Goal: Information Seeking & Learning: Find specific fact

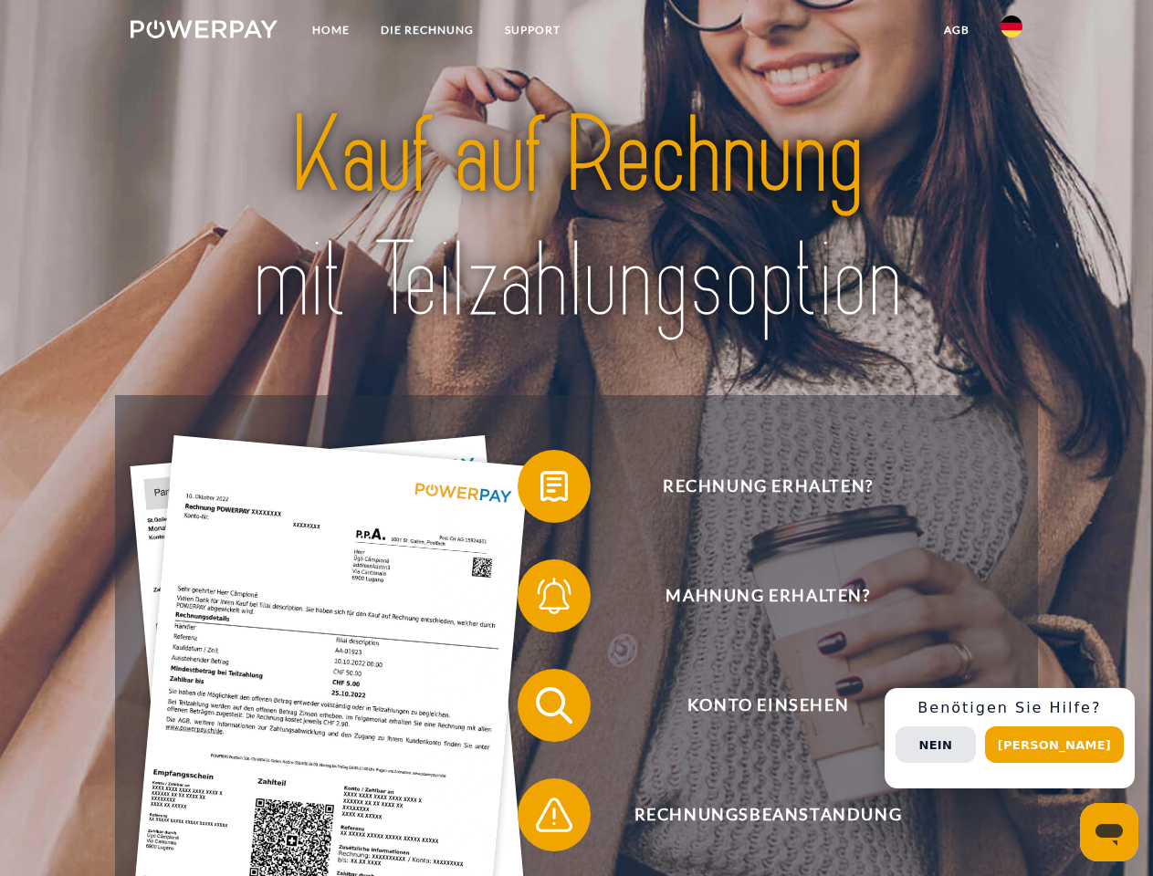
click at [204, 32] on img at bounding box center [204, 29] width 147 height 18
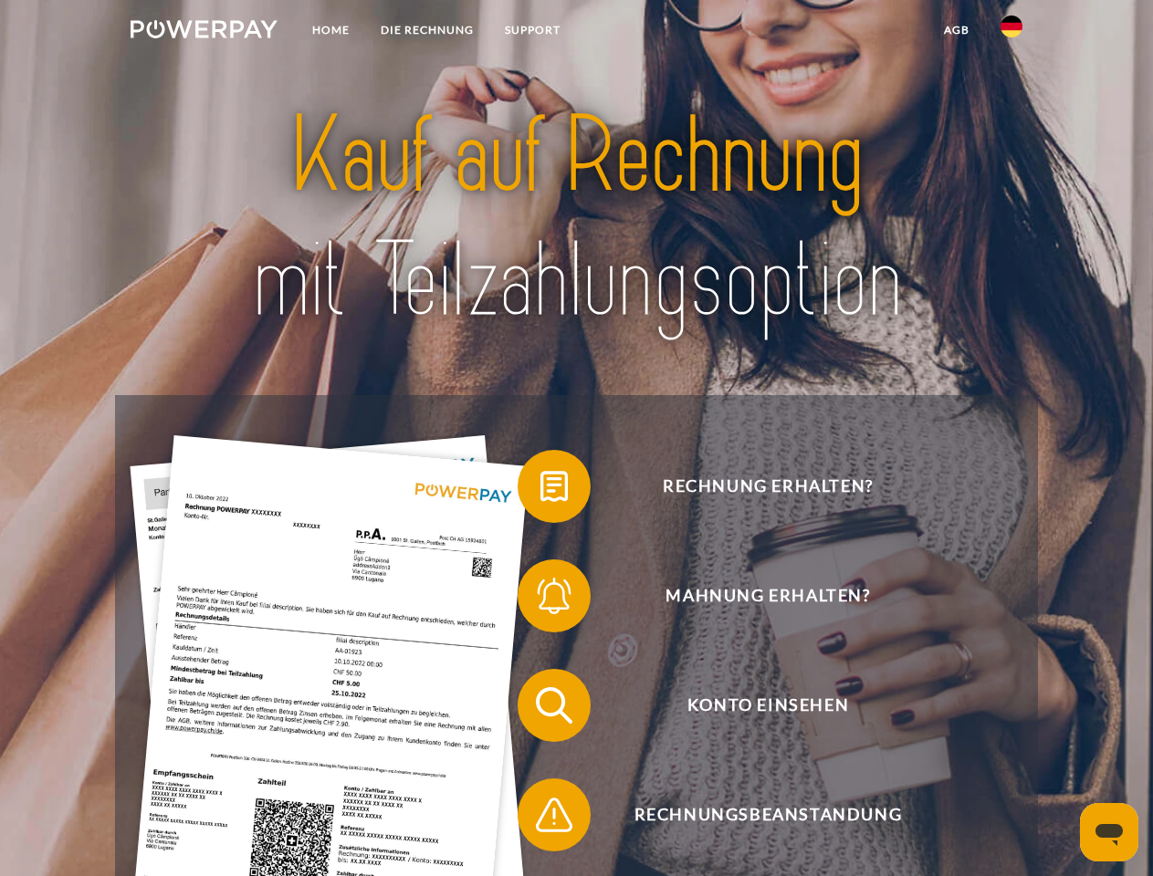
click at [1012, 32] on img at bounding box center [1012, 27] width 22 height 22
click at [956, 30] on link "agb" at bounding box center [956, 30] width 57 height 33
click at [540, 490] on span at bounding box center [526, 486] width 91 height 91
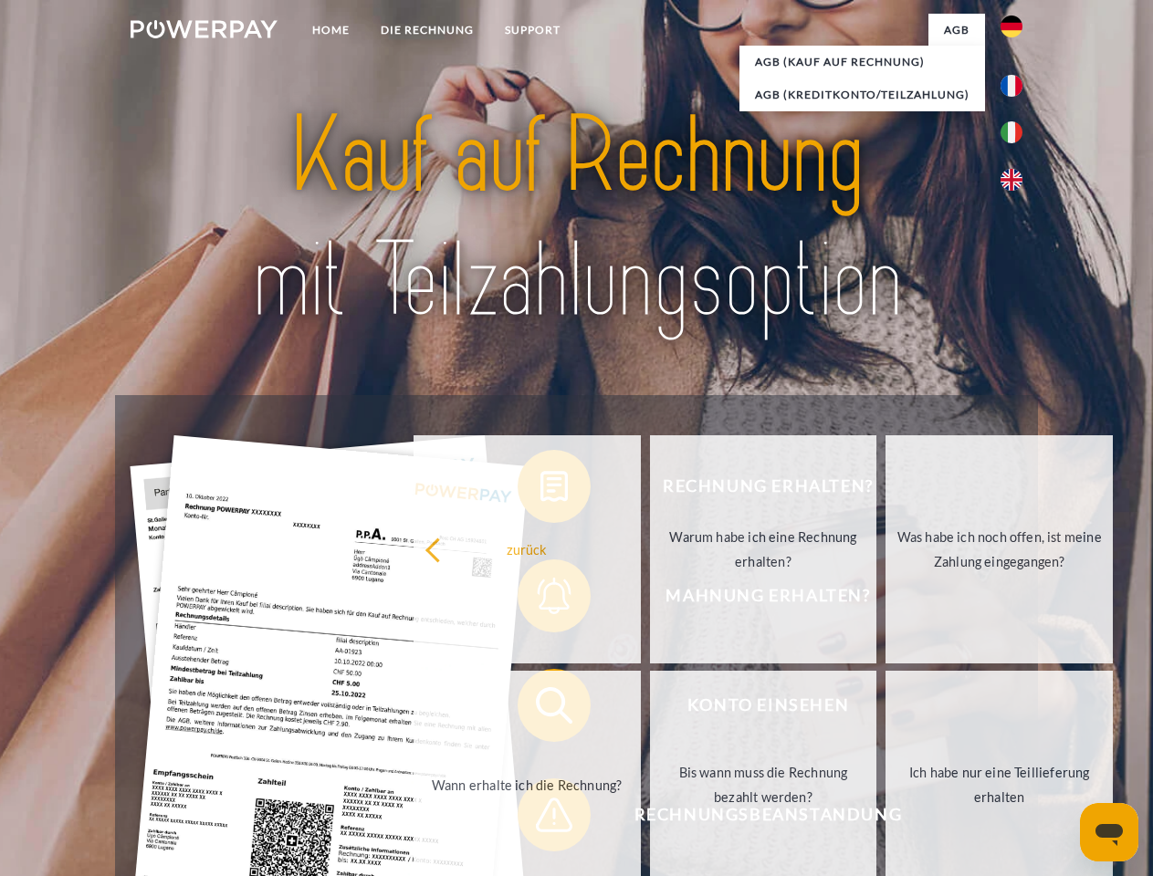
click at [540, 600] on div "Rechnung erhalten? Mahnung erhalten? Konto einsehen" at bounding box center [576, 760] width 922 height 730
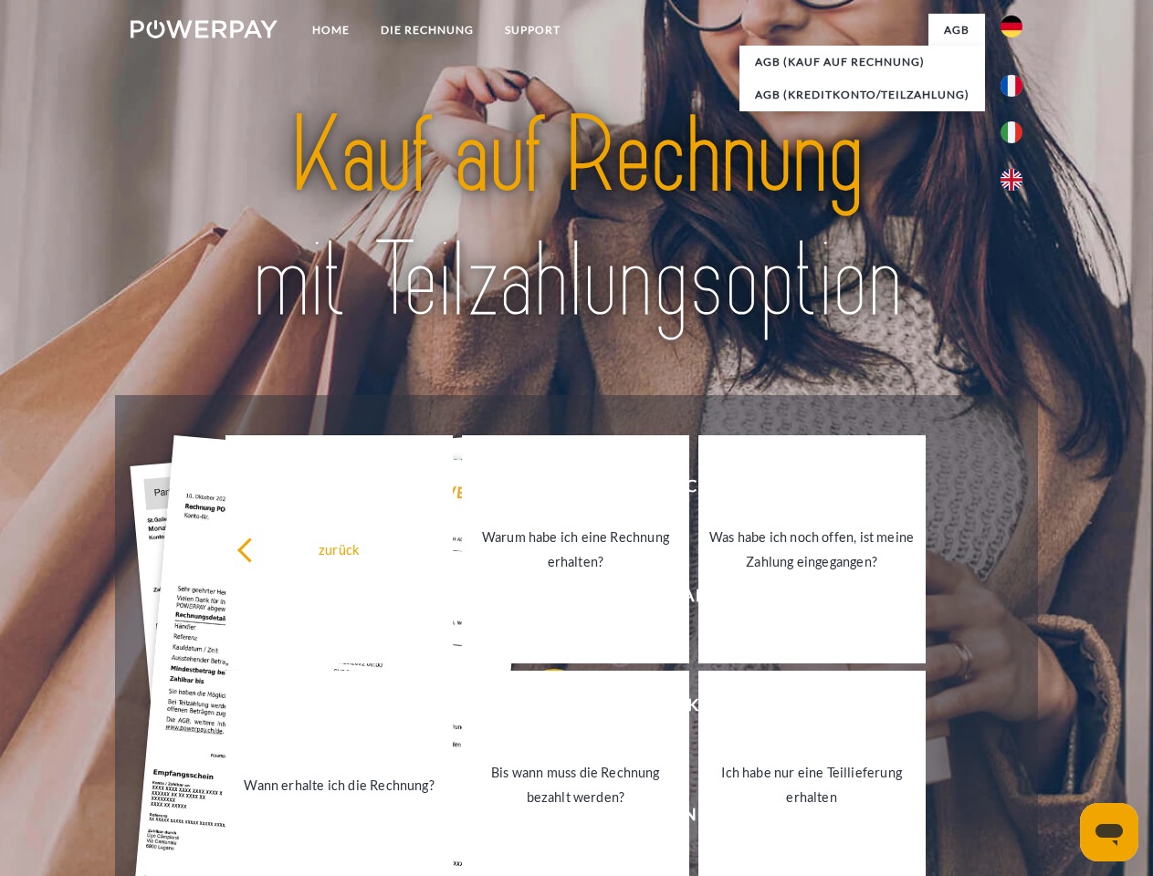
click at [540, 709] on link "Bis wann muss die Rechnung bezahlt werden?" at bounding box center [575, 785] width 227 height 228
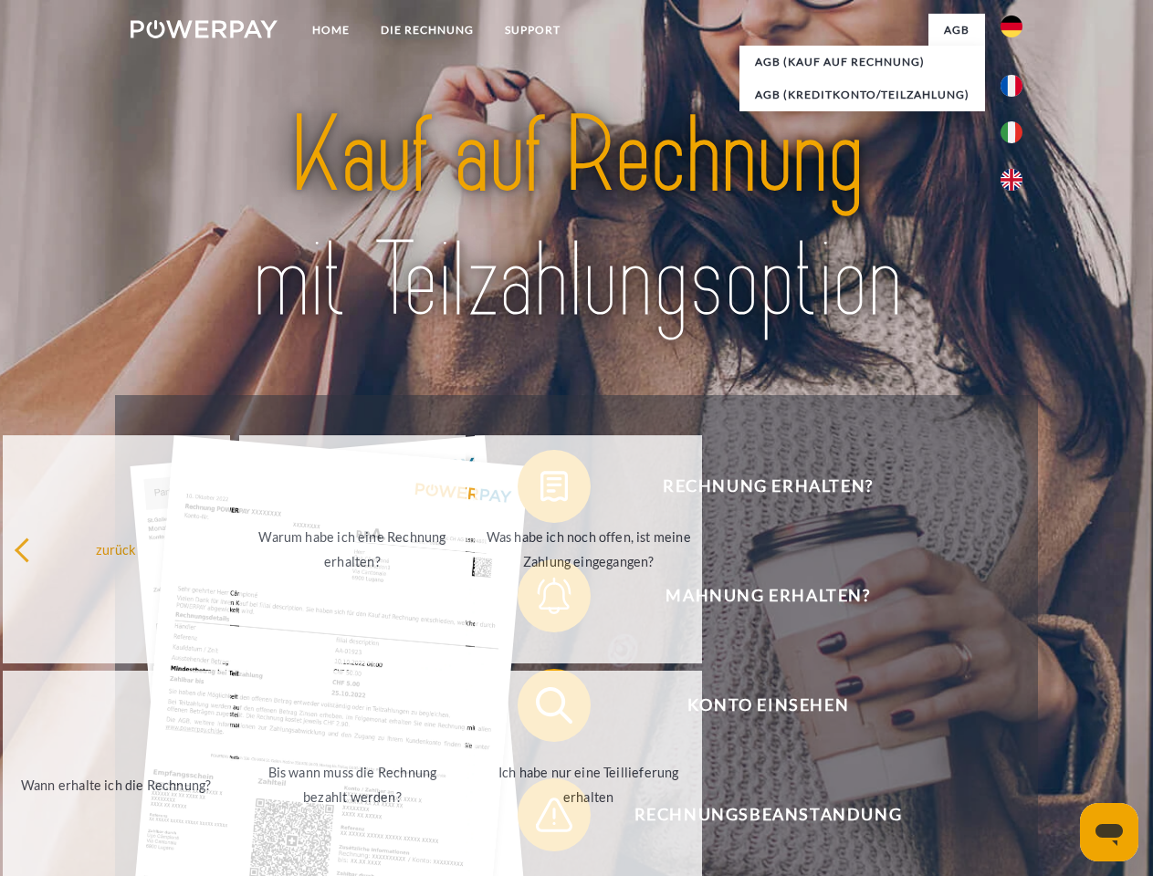
click at [540, 819] on span at bounding box center [526, 815] width 91 height 91
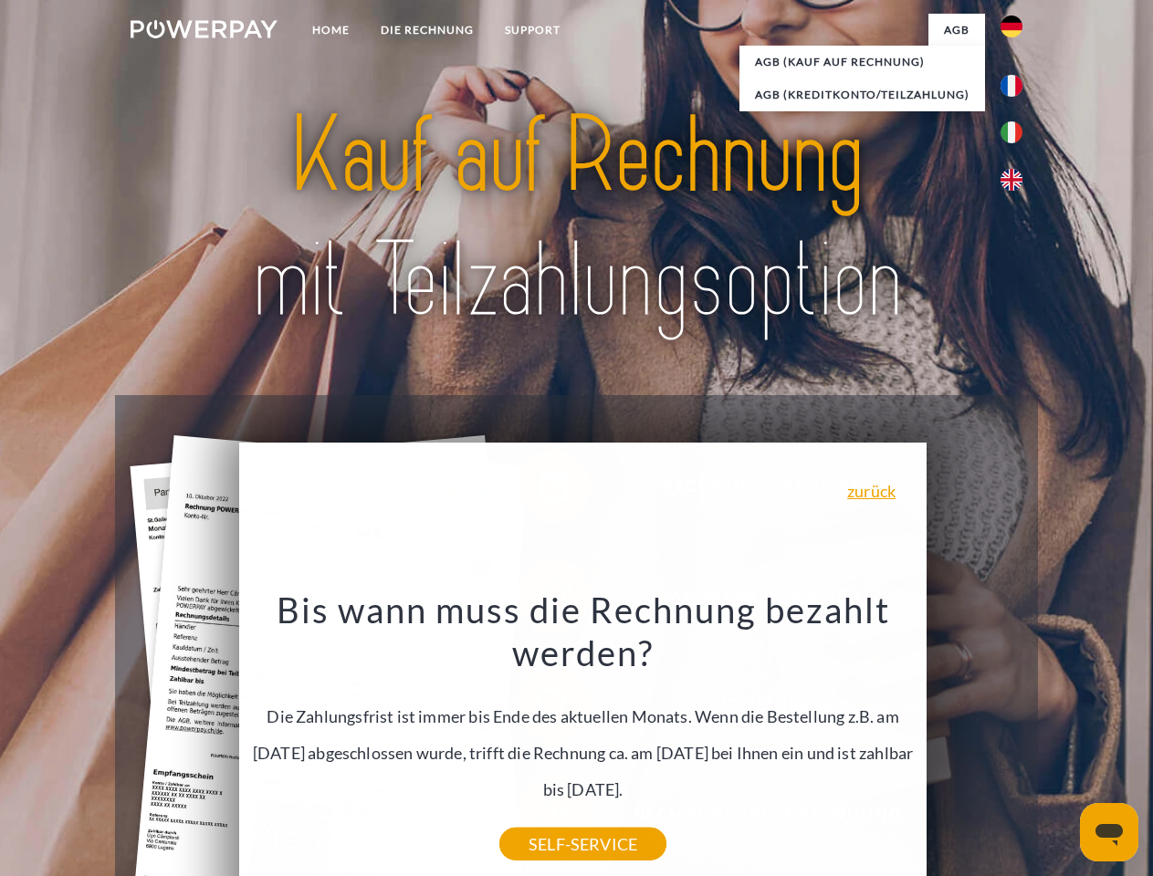
click at [1016, 739] on div "Rechnung erhalten? Mahnung erhalten? Konto einsehen" at bounding box center [576, 760] width 922 height 730
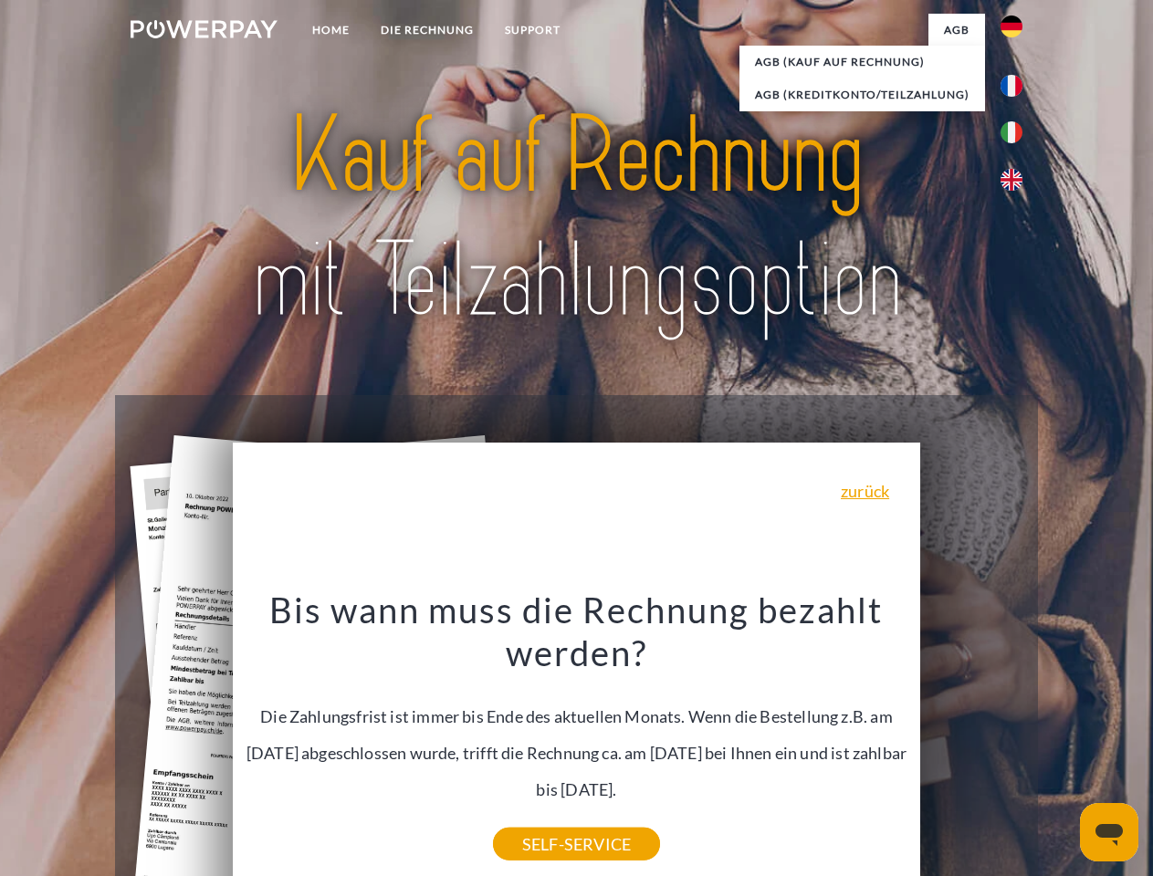
click at [971, 742] on span "Konto einsehen" at bounding box center [767, 705] width 447 height 73
click at [1061, 745] on header "Home DIE RECHNUNG SUPPORT" at bounding box center [576, 630] width 1153 height 1261
